Goal: Obtain resource: Download file/media

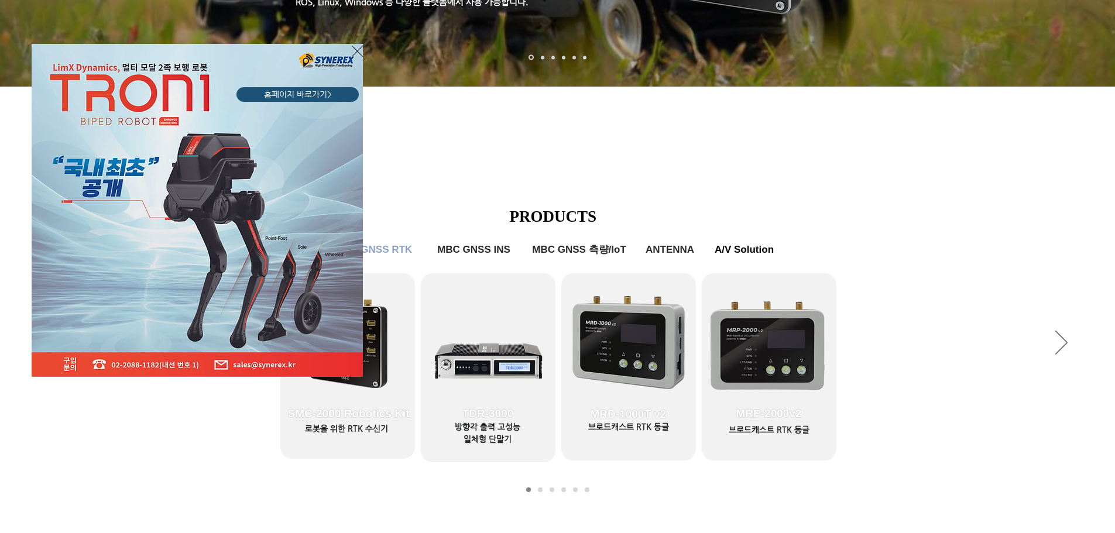
click at [375, 434] on div "LimX Dinamics" at bounding box center [557, 266] width 1115 height 533
click at [355, 50] on icon "사이트로 돌아가기" at bounding box center [357, 51] width 11 height 15
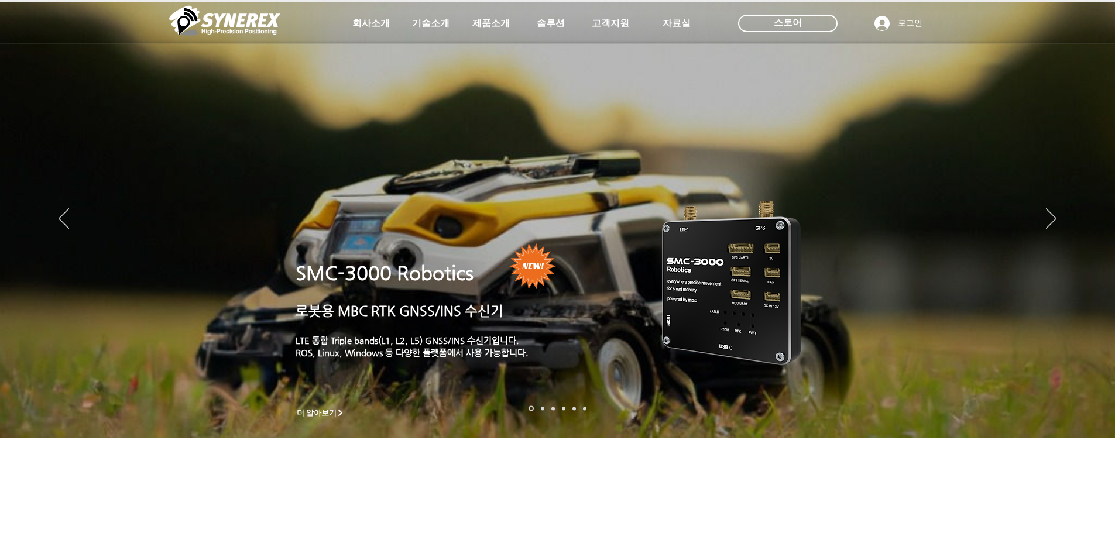
scroll to position [351, 0]
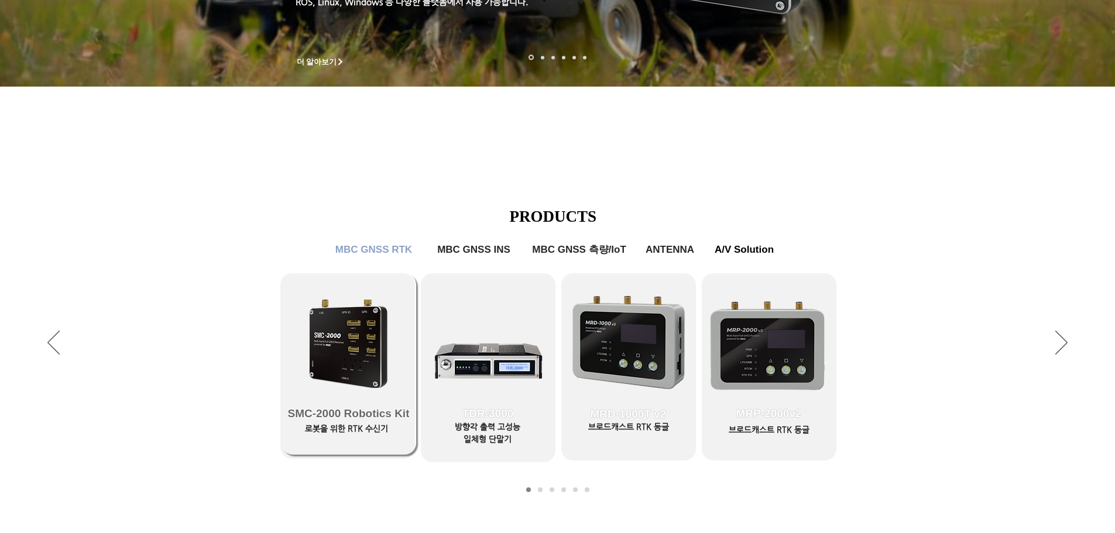
click at [382, 372] on link "SMC-2000 Robotics Kit" at bounding box center [348, 363] width 135 height 181
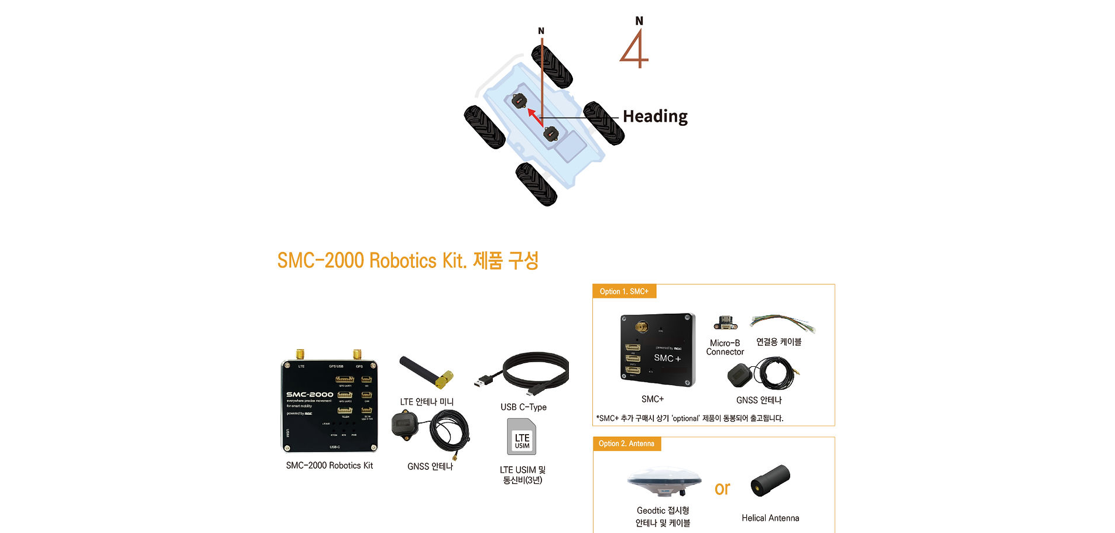
scroll to position [6404, 0]
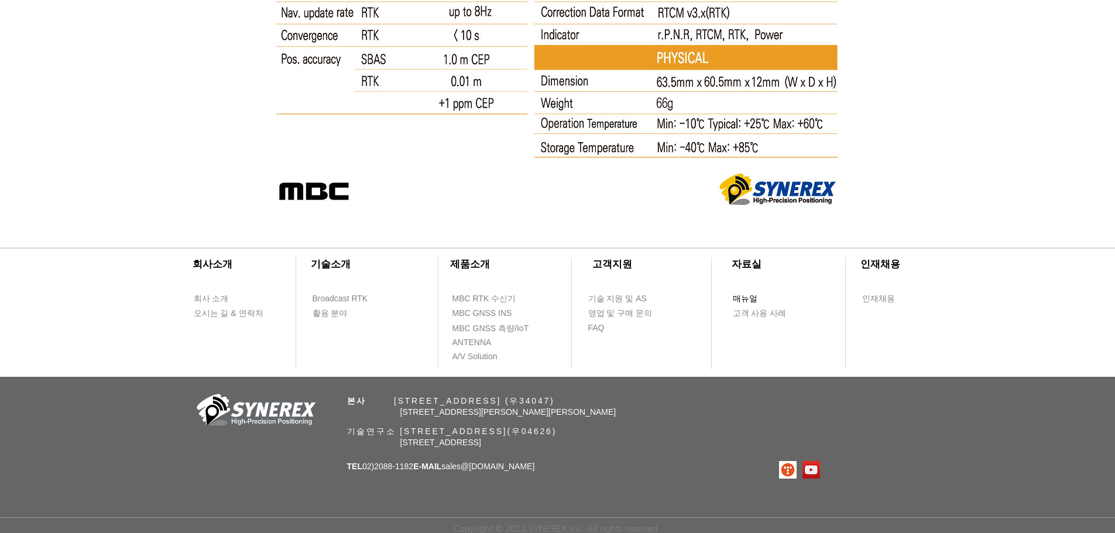
click at [751, 297] on span "매뉴얼" at bounding box center [745, 299] width 25 height 12
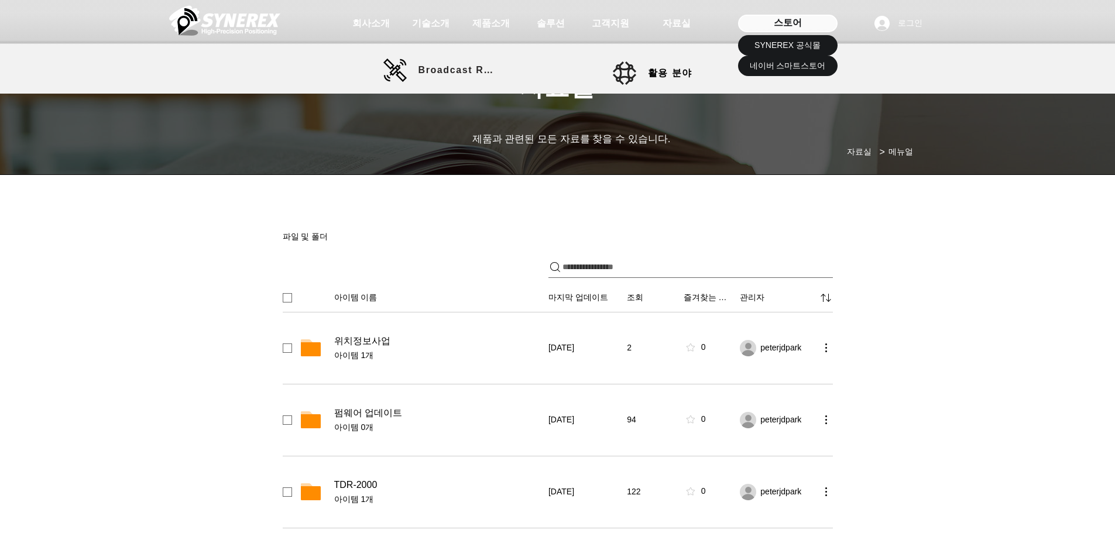
click at [803, 30] on div "스토어" at bounding box center [787, 24] width 99 height 18
click at [801, 47] on span "SYNEREX 공식몰" at bounding box center [787, 46] width 66 height 12
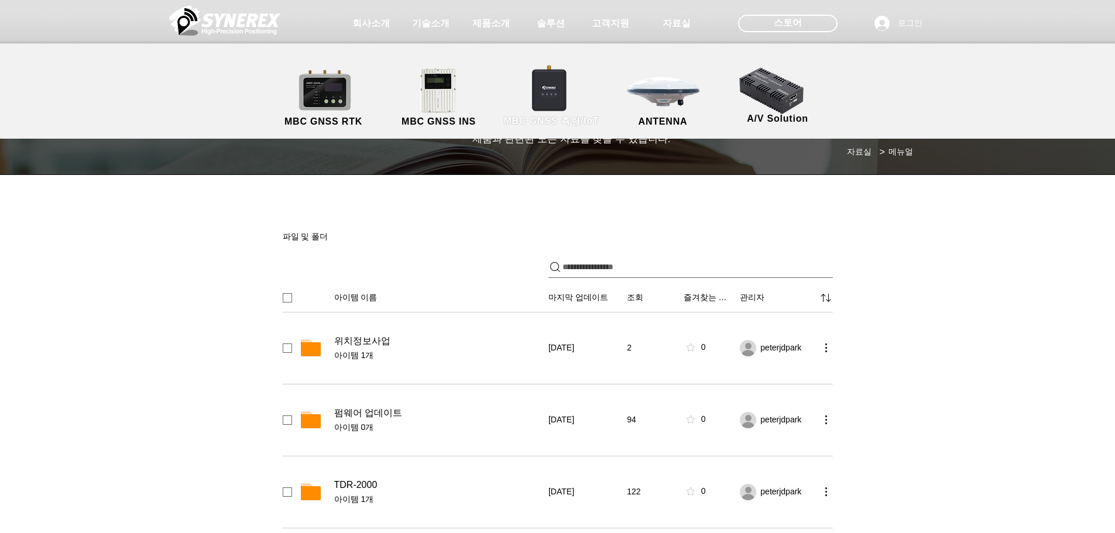
click at [562, 91] on link "MBC GNSS 측량/IoT" at bounding box center [551, 97] width 114 height 61
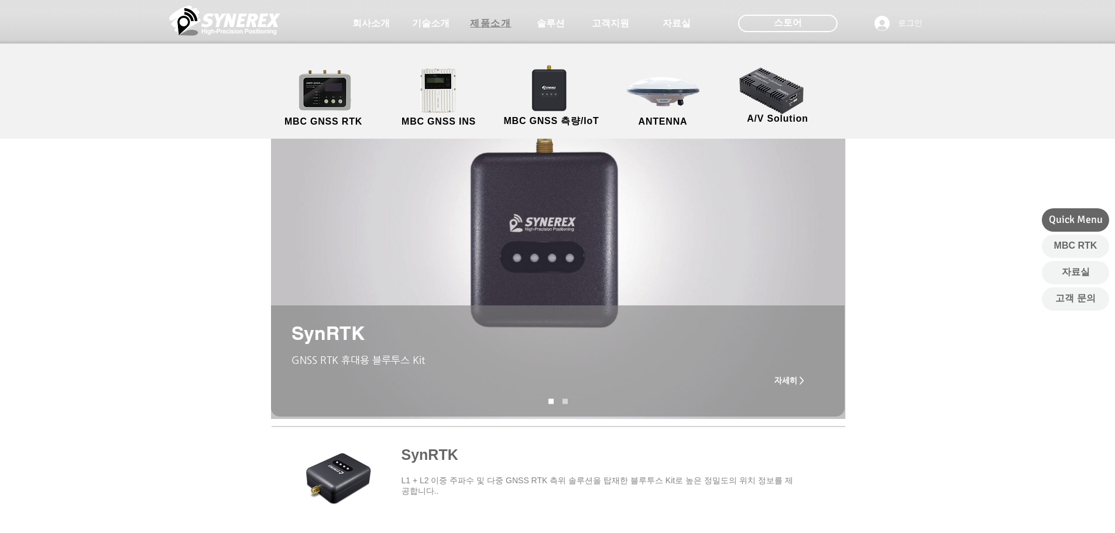
click at [492, 24] on span "제품소개" at bounding box center [490, 24] width 41 height 12
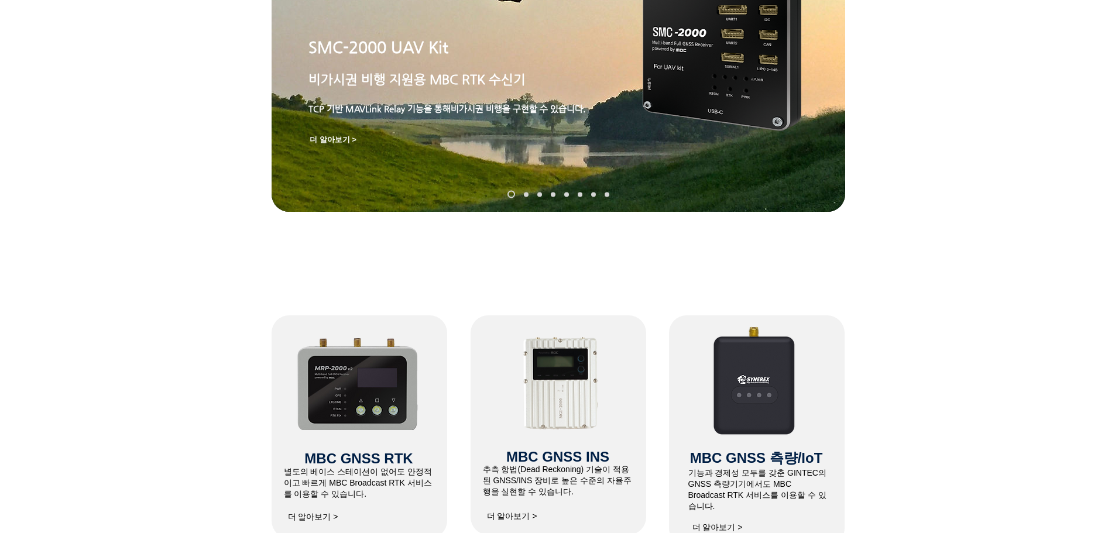
scroll to position [117, 0]
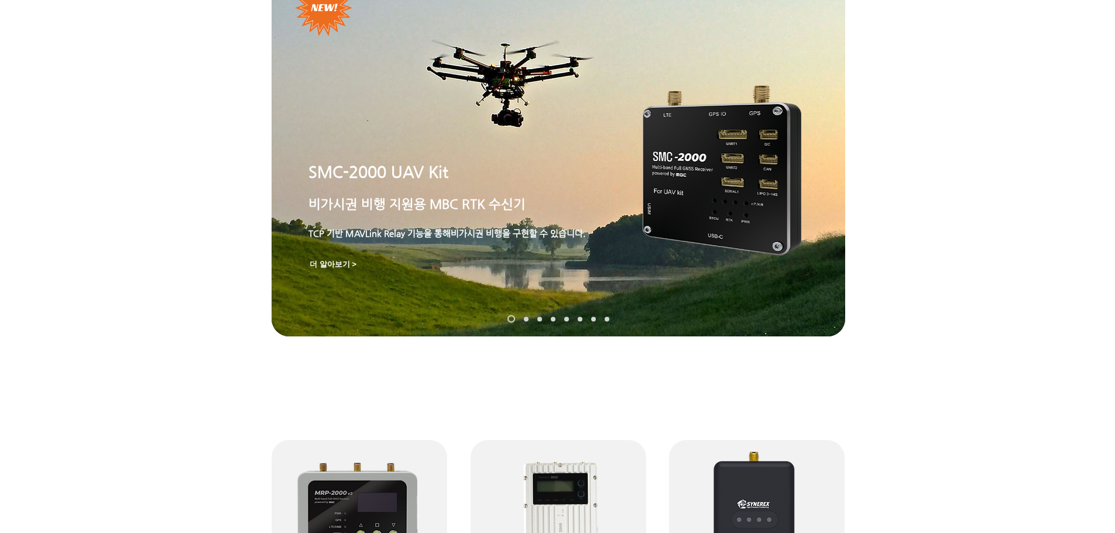
click at [641, 220] on img "슬라이드쇼" at bounding box center [558, 149] width 573 height 375
click at [721, 161] on img "슬라이드쇼" at bounding box center [722, 170] width 159 height 170
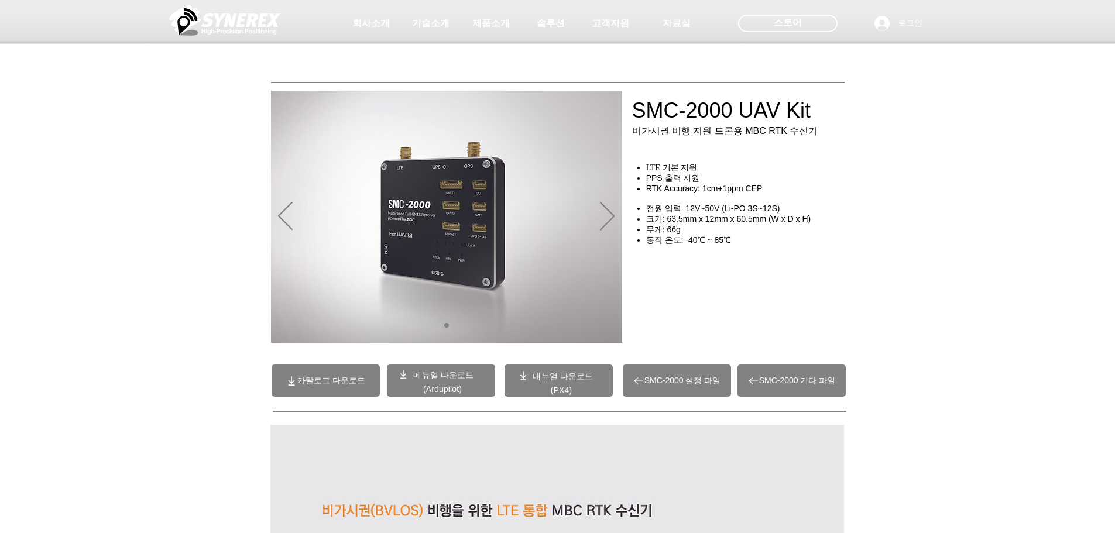
click at [355, 377] on span "카탈로그 다운로드" at bounding box center [331, 381] width 68 height 11
click at [449, 376] on span "메뉴얼 다운로드" at bounding box center [443, 374] width 60 height 9
